Goal: Use online tool/utility

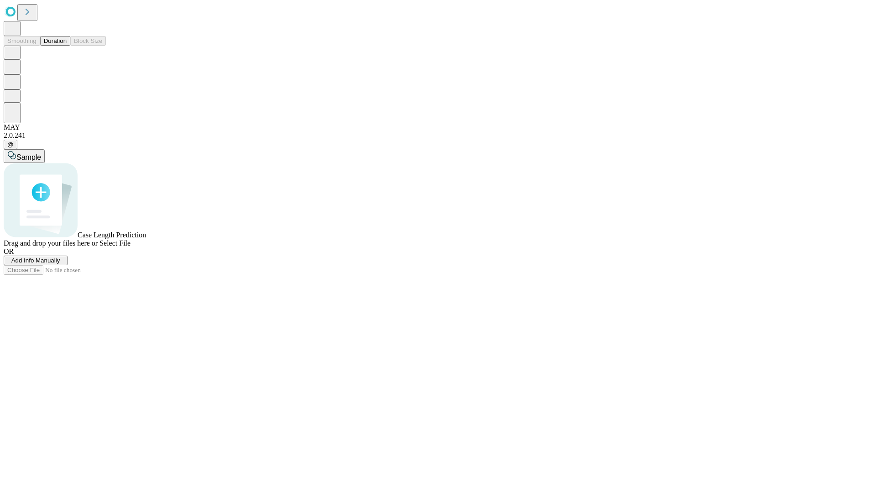
click at [67, 46] on button "Duration" at bounding box center [55, 41] width 30 height 10
click at [41, 153] on span "Sample" at bounding box center [28, 157] width 25 height 8
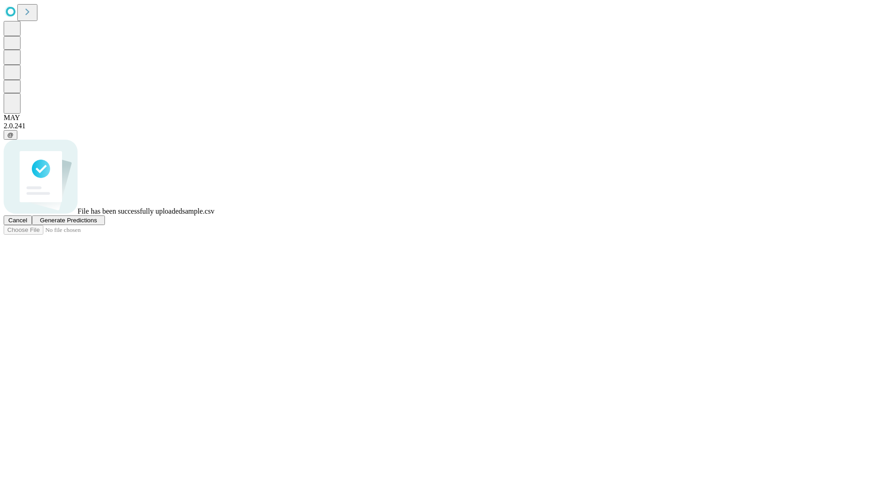
click at [97, 224] on span "Generate Predictions" at bounding box center [68, 220] width 57 height 7
